Goal: Task Accomplishment & Management: Manage account settings

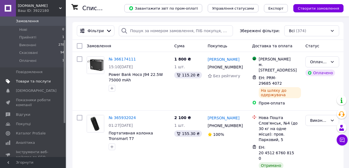
click at [32, 80] on span "Товари та послуги" at bounding box center [33, 81] width 35 height 5
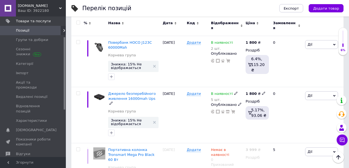
scroll to position [920, 0]
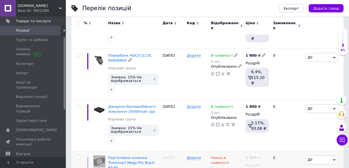
scroll to position [920, 0]
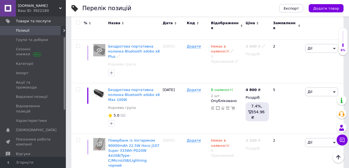
scroll to position [197, 0]
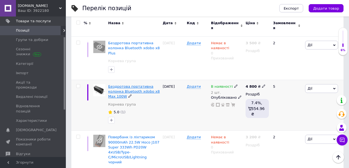
click at [131, 86] on span "Бездротова портативна колонка Bluetooth xdobo x8 Max 100W" at bounding box center [134, 91] width 52 height 14
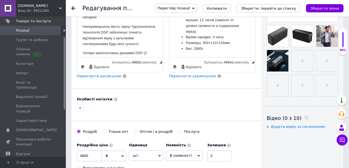
scroll to position [185, 0]
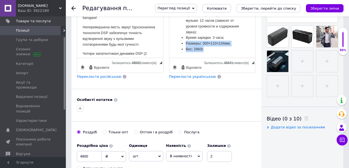
drag, startPoint x: 181, startPoint y: 45, endPoint x: 210, endPoint y: 49, distance: 28.9
copy ul "Размеры: 300×110×134мм; Вес: 2860г."
click at [75, 8] on use at bounding box center [73, 8] width 4 height 4
